Goal: Navigation & Orientation: Understand site structure

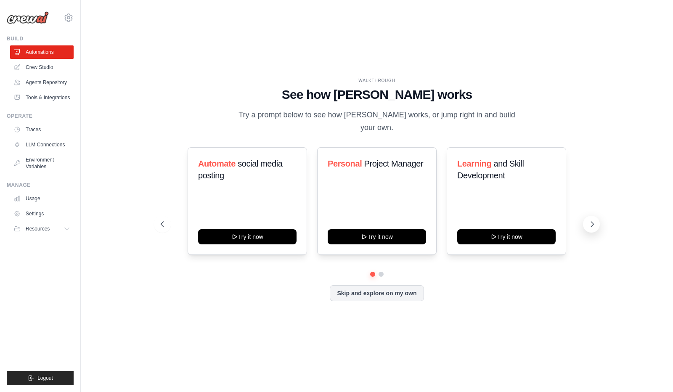
click at [593, 220] on icon at bounding box center [592, 224] width 8 height 8
click at [162, 220] on icon at bounding box center [161, 224] width 8 height 8
click at [47, 65] on link "Crew Studio" at bounding box center [42, 67] width 63 height 13
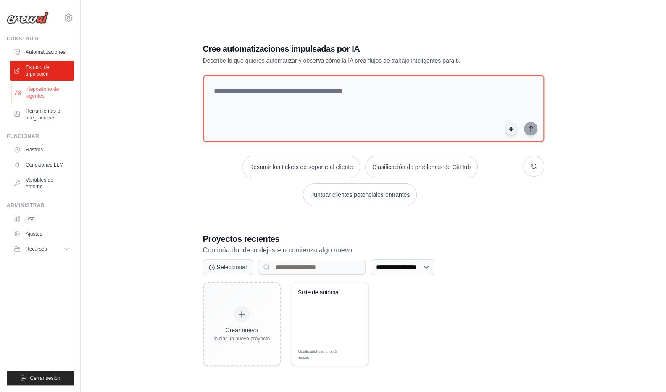
click at [43, 90] on font "Repositorio de agentes" at bounding box center [42, 92] width 32 height 13
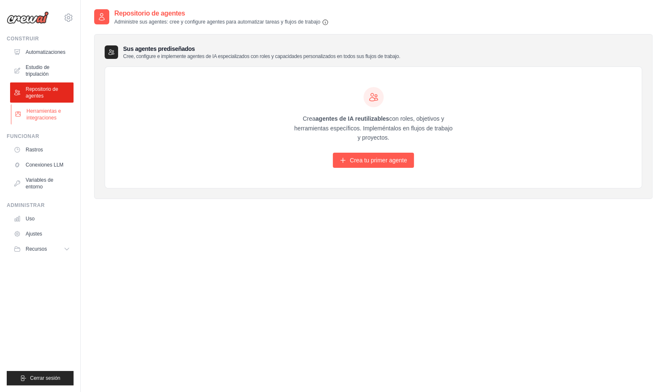
click at [50, 109] on font "Herramientas e integraciones" at bounding box center [43, 114] width 34 height 13
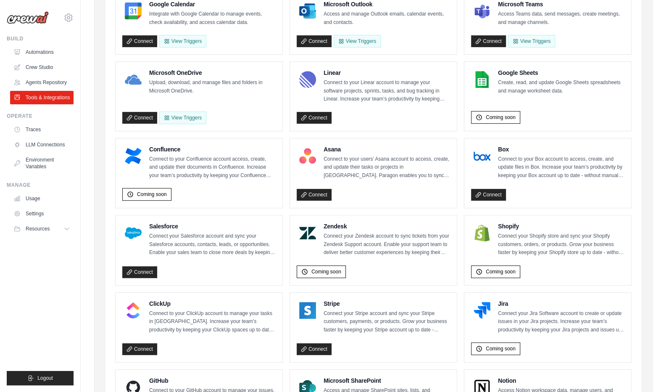
scroll to position [185, 0]
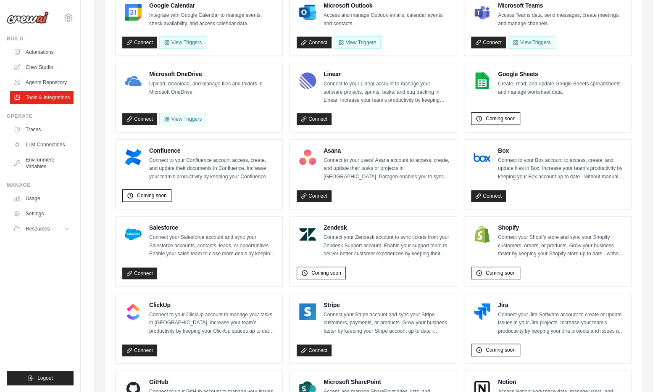
click at [606, 51] on div "Microsoft Teams Access Teams data, send messages, create meetings, and manage c…" at bounding box center [548, 25] width 167 height 61
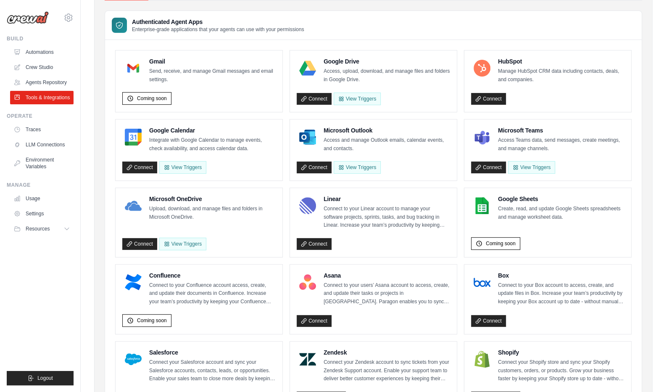
scroll to position [0, 0]
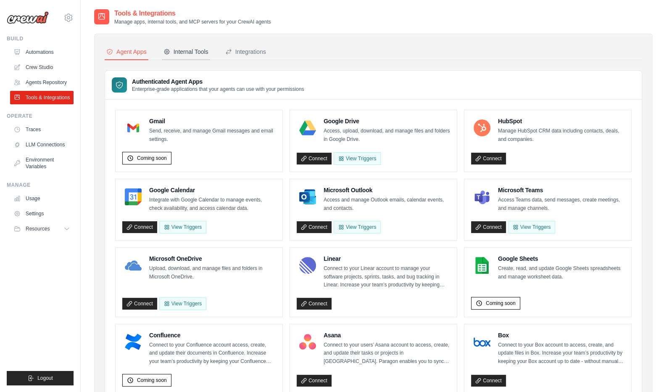
click at [193, 50] on div "Internal Tools" at bounding box center [186, 52] width 45 height 8
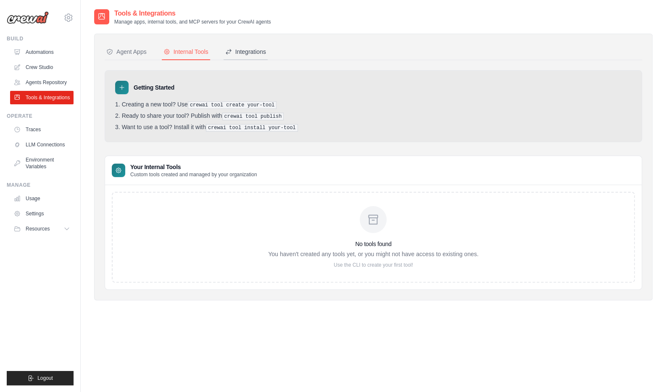
click at [250, 54] on div "Integrations" at bounding box center [245, 52] width 41 height 8
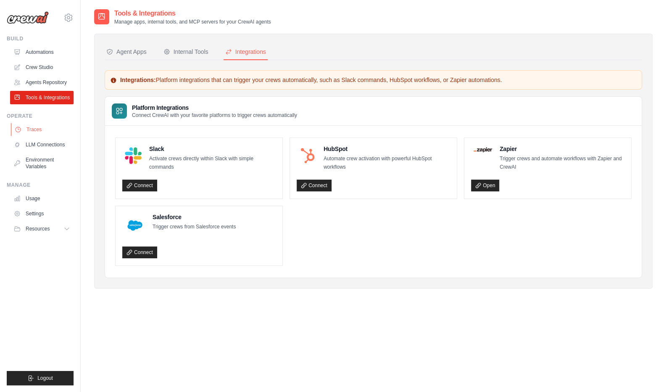
click at [36, 128] on link "Traces" at bounding box center [42, 129] width 63 height 13
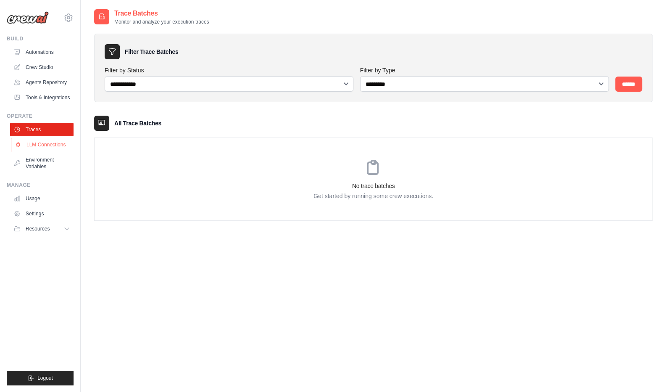
click at [39, 143] on link "LLM Connections" at bounding box center [42, 144] width 63 height 13
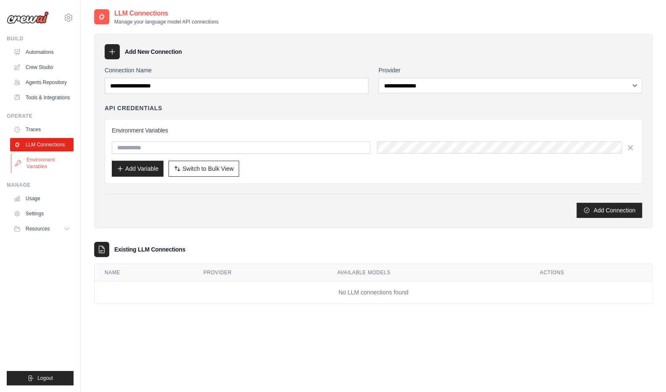
click at [37, 161] on link "Environment Variables" at bounding box center [42, 163] width 63 height 20
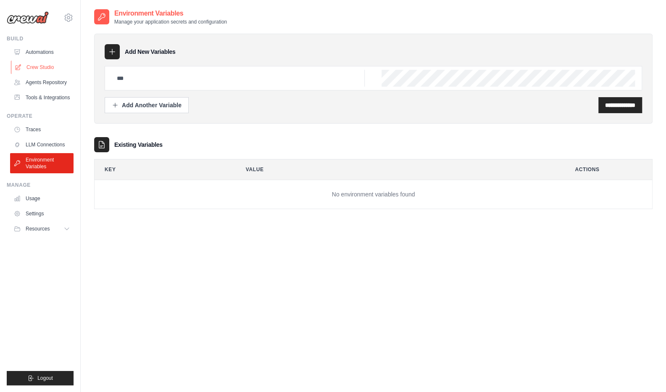
click at [47, 68] on link "Crew Studio" at bounding box center [42, 67] width 63 height 13
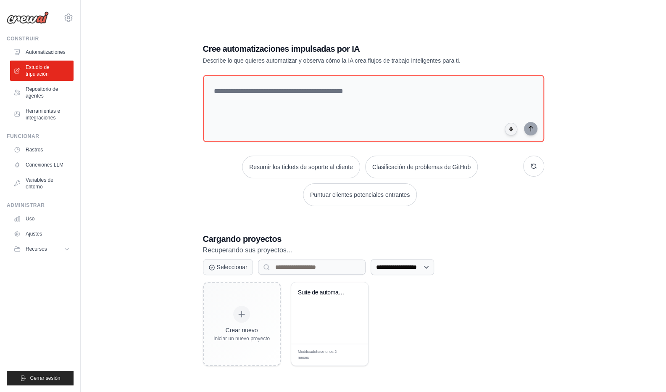
scroll to position [17, 0]
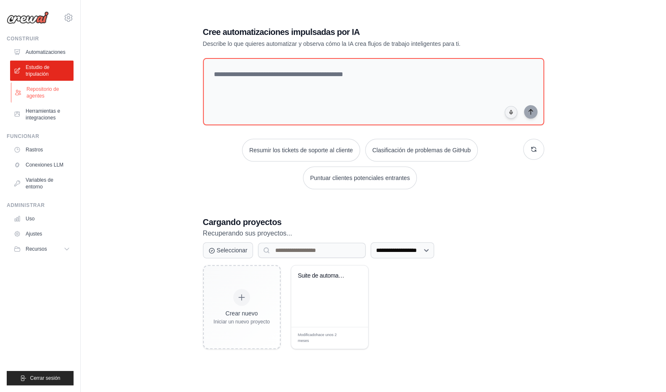
click at [47, 89] on font "Repositorio de agentes" at bounding box center [42, 92] width 32 height 13
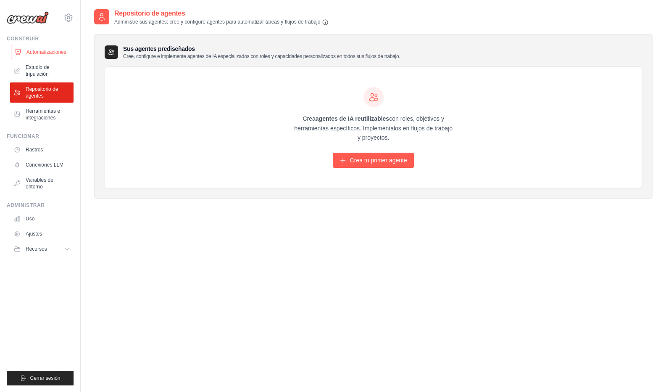
click at [42, 49] on font "Automatizaciones" at bounding box center [46, 52] width 40 height 6
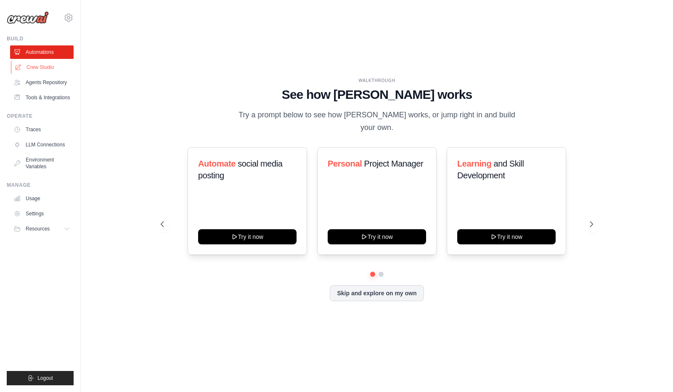
click at [42, 65] on link "Crew Studio" at bounding box center [42, 67] width 63 height 13
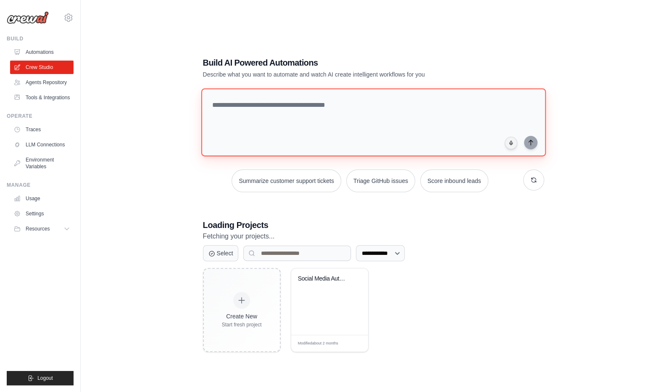
click at [251, 103] on textarea at bounding box center [373, 122] width 345 height 68
